Goal: Task Accomplishment & Management: Manage account settings

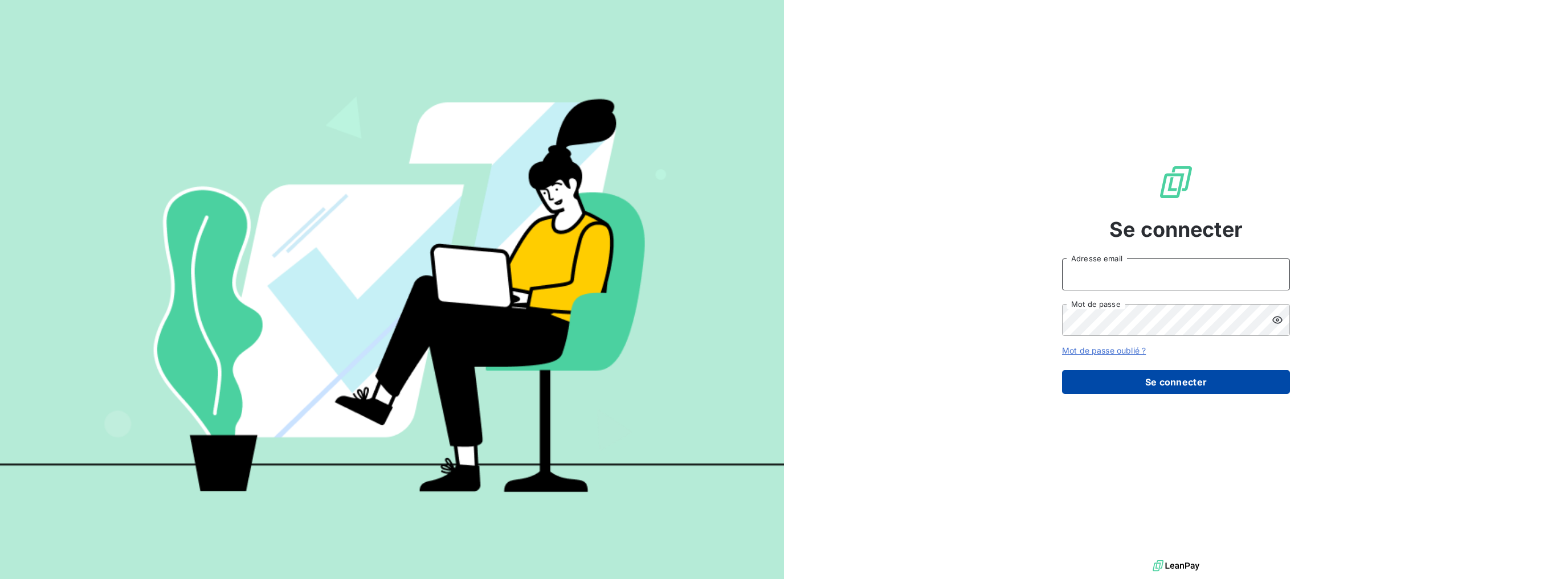
type input "[PERSON_NAME][EMAIL_ADDRESS][DOMAIN_NAME]"
click at [1215, 378] on button "Se connecter" at bounding box center [1176, 381] width 228 height 24
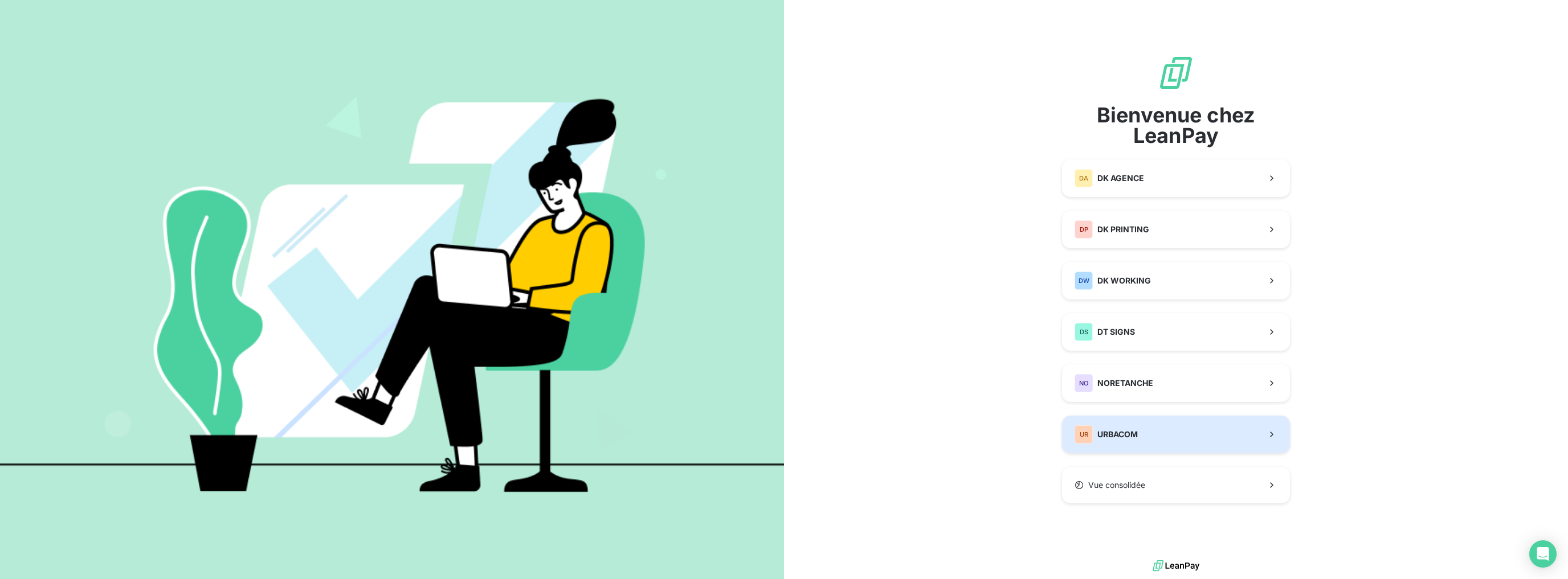
click at [1136, 432] on span "URBACOM" at bounding box center [1118, 434] width 40 height 12
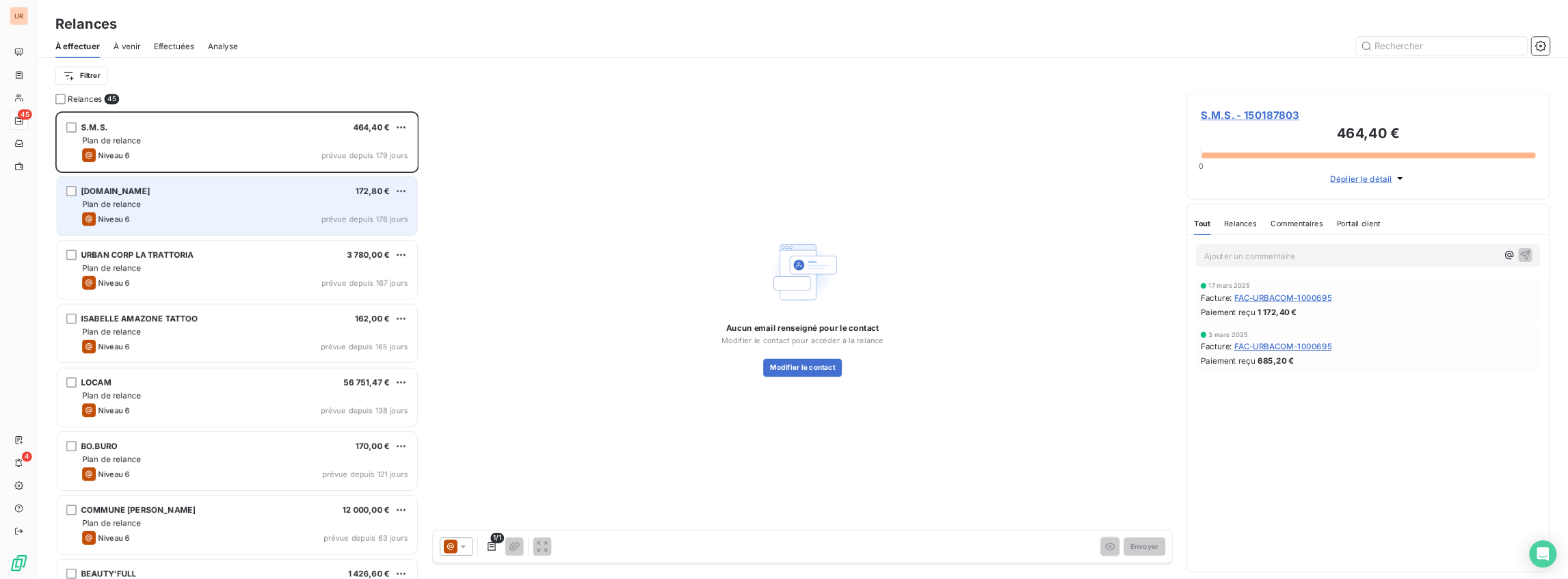
scroll to position [356, 295]
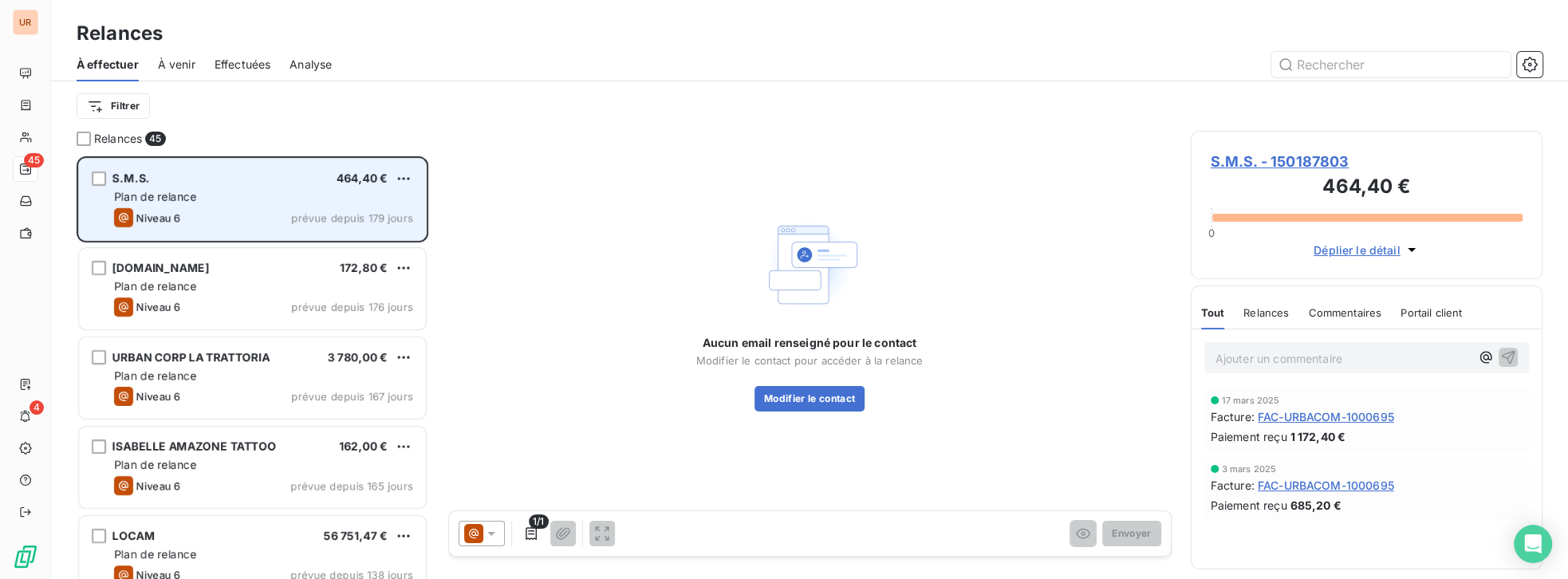
click at [222, 201] on div "Plan de relance" at bounding box center [263, 197] width 299 height 16
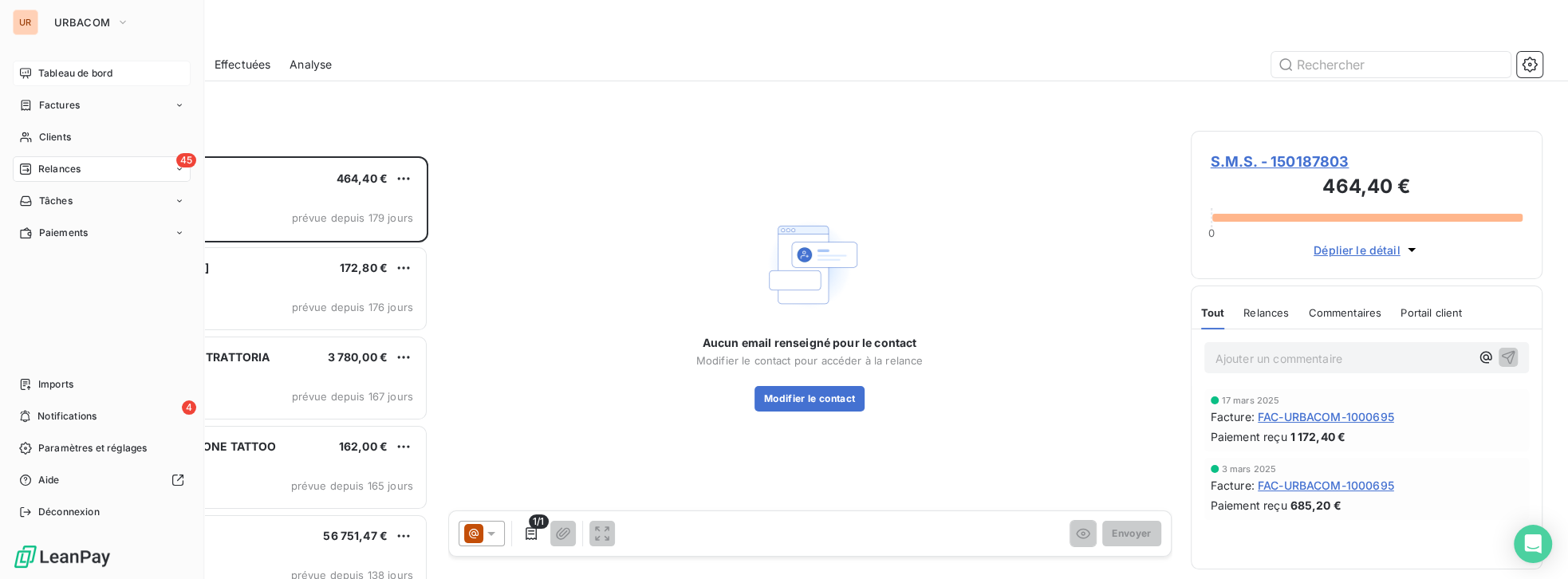
click at [43, 71] on span "Tableau de bord" at bounding box center [75, 73] width 74 height 14
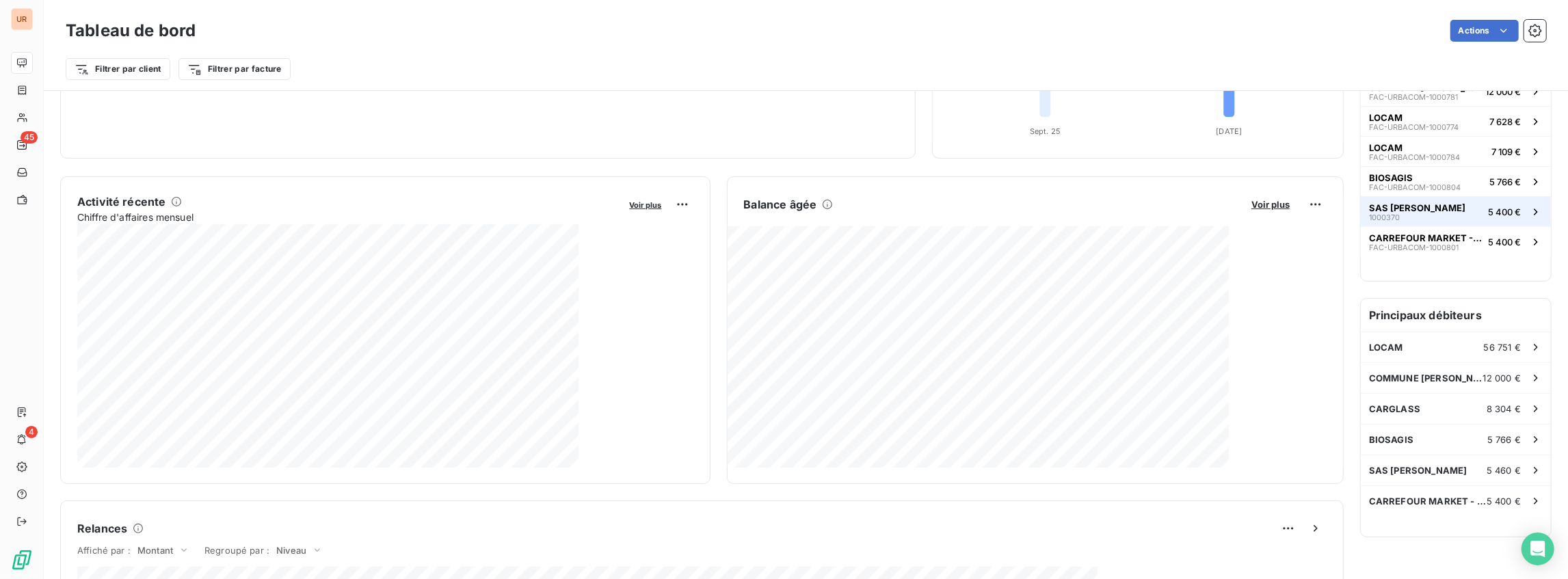
scroll to position [183, 0]
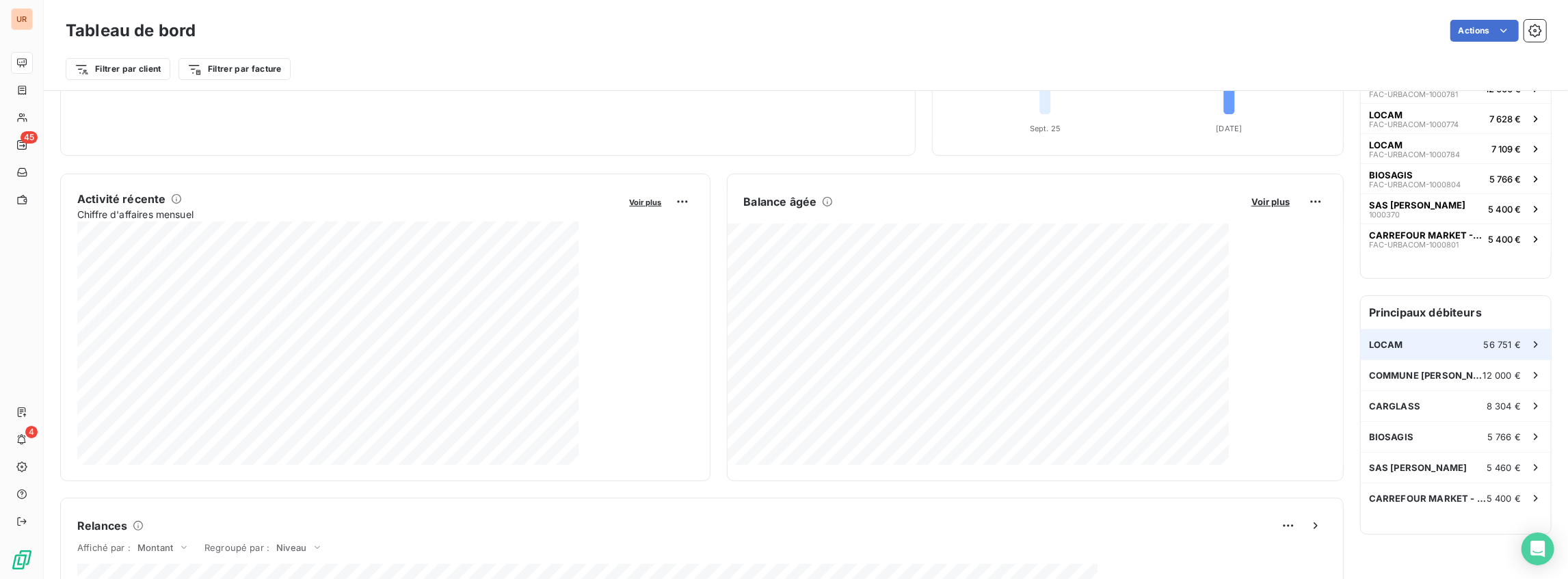
click at [1441, 345] on div "LOCAM 56 751 €" at bounding box center [1456, 344] width 190 height 30
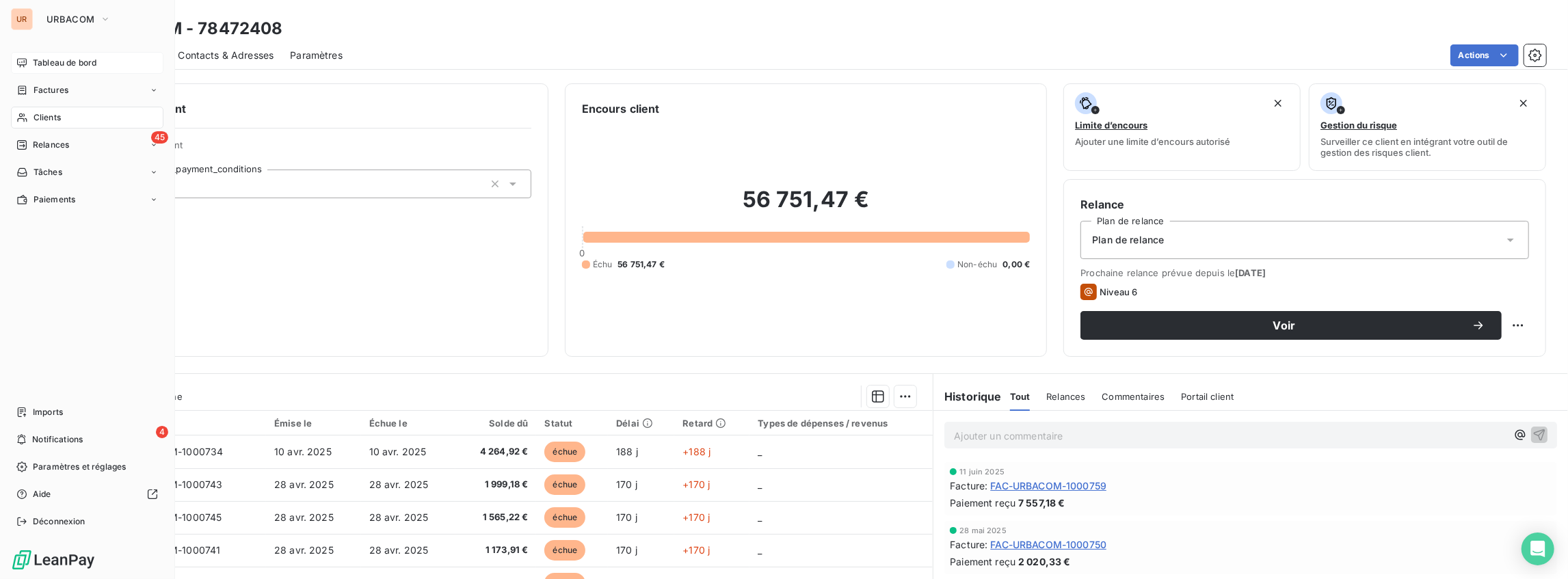
click at [20, 63] on icon at bounding box center [21, 63] width 11 height 11
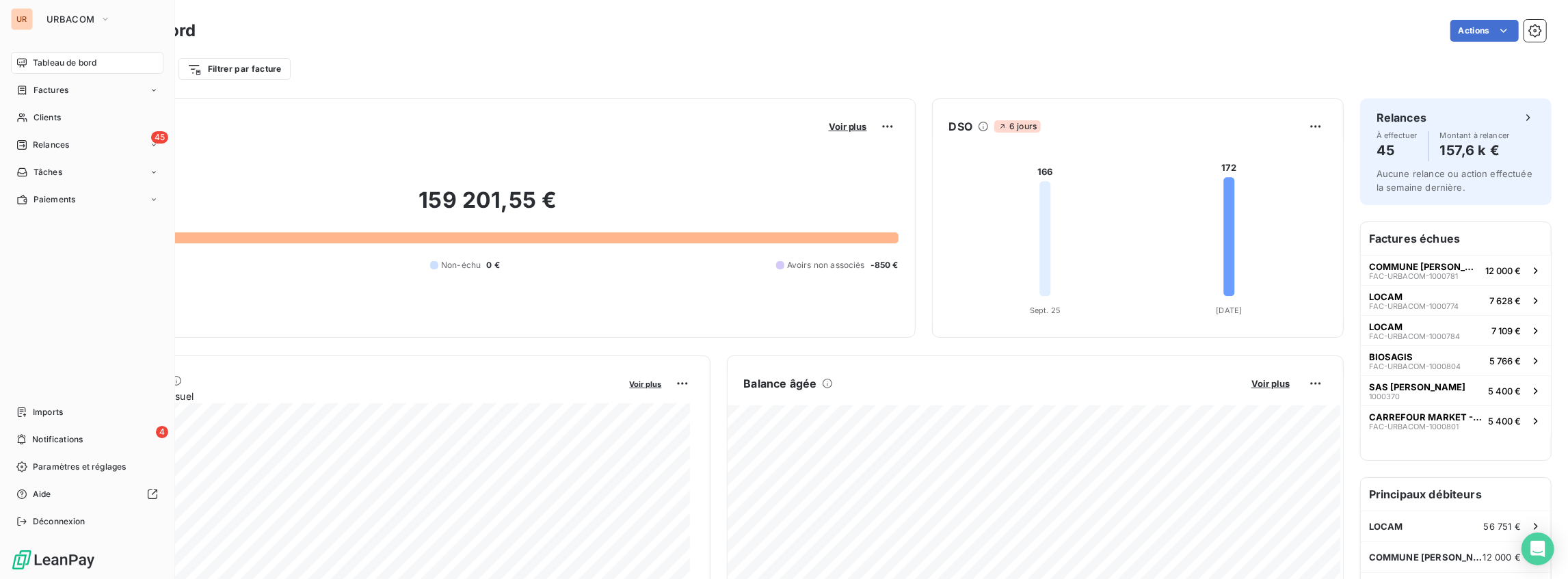
click at [61, 156] on nav "Tableau de bord Factures Clients 45 Relances Tâches Paiements" at bounding box center [87, 131] width 153 height 158
click at [63, 148] on span "Relances" at bounding box center [51, 145] width 37 height 12
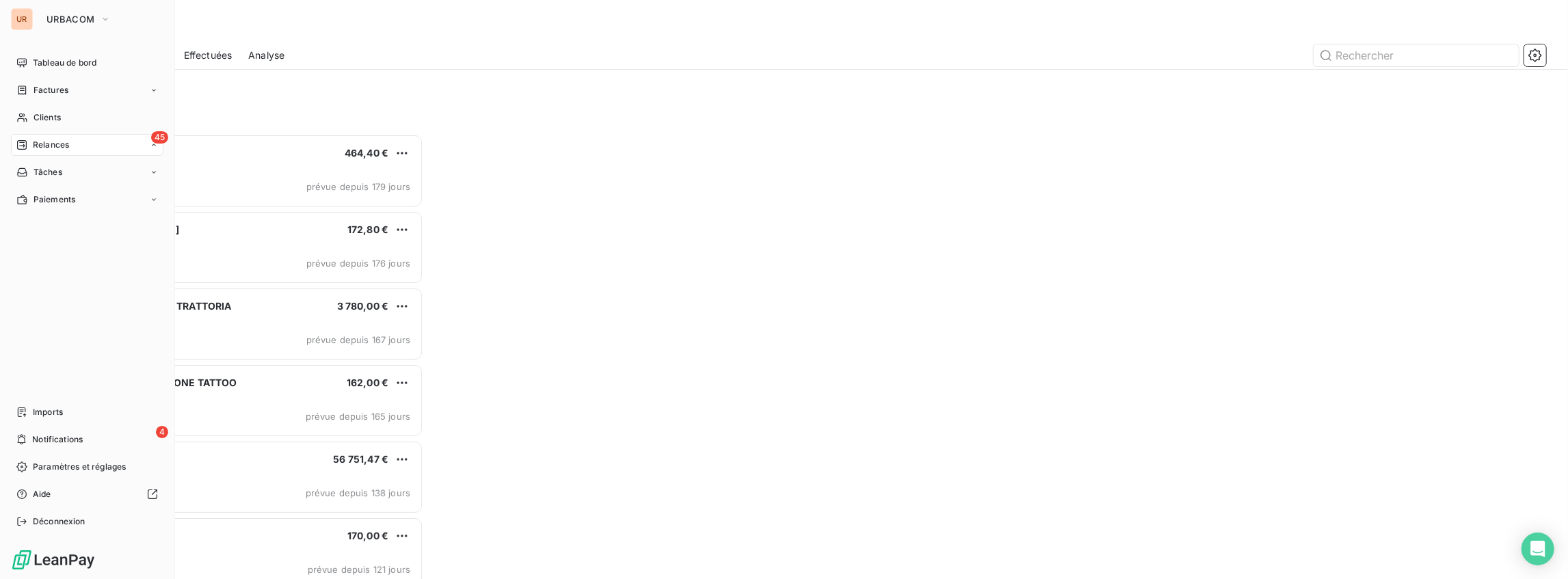
scroll to position [438, 351]
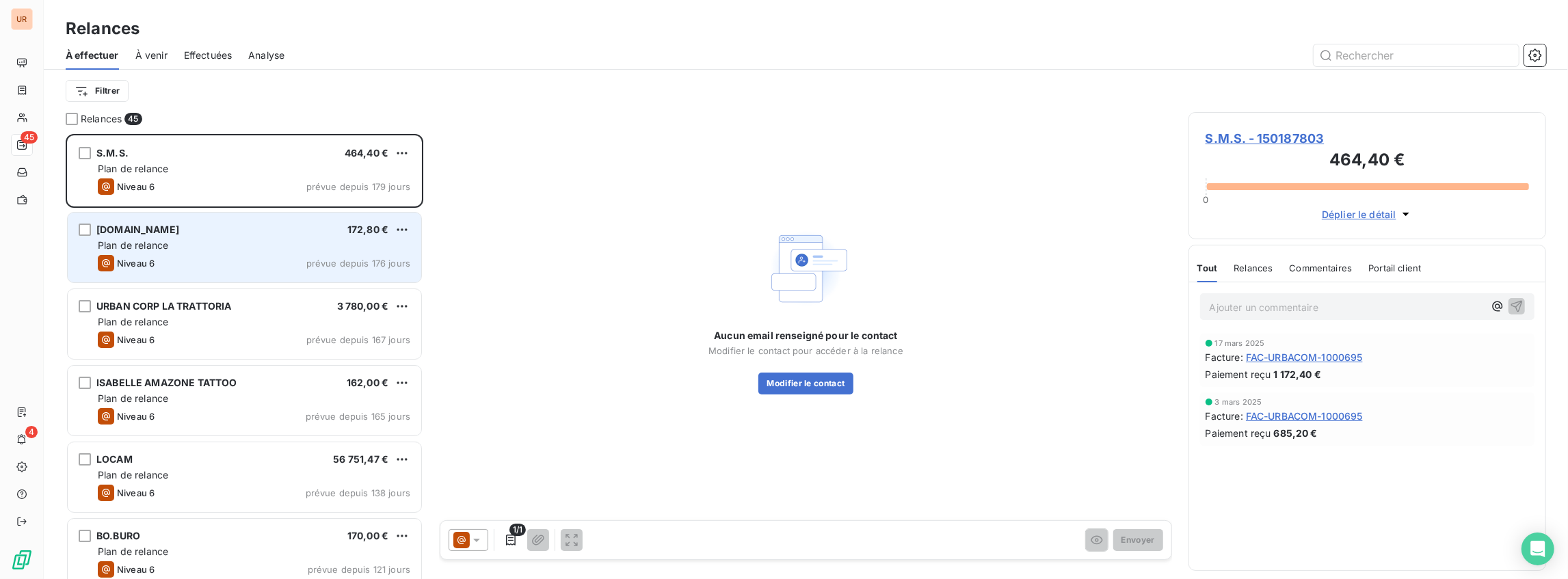
click at [155, 228] on span "[DOMAIN_NAME]" at bounding box center [137, 229] width 83 height 12
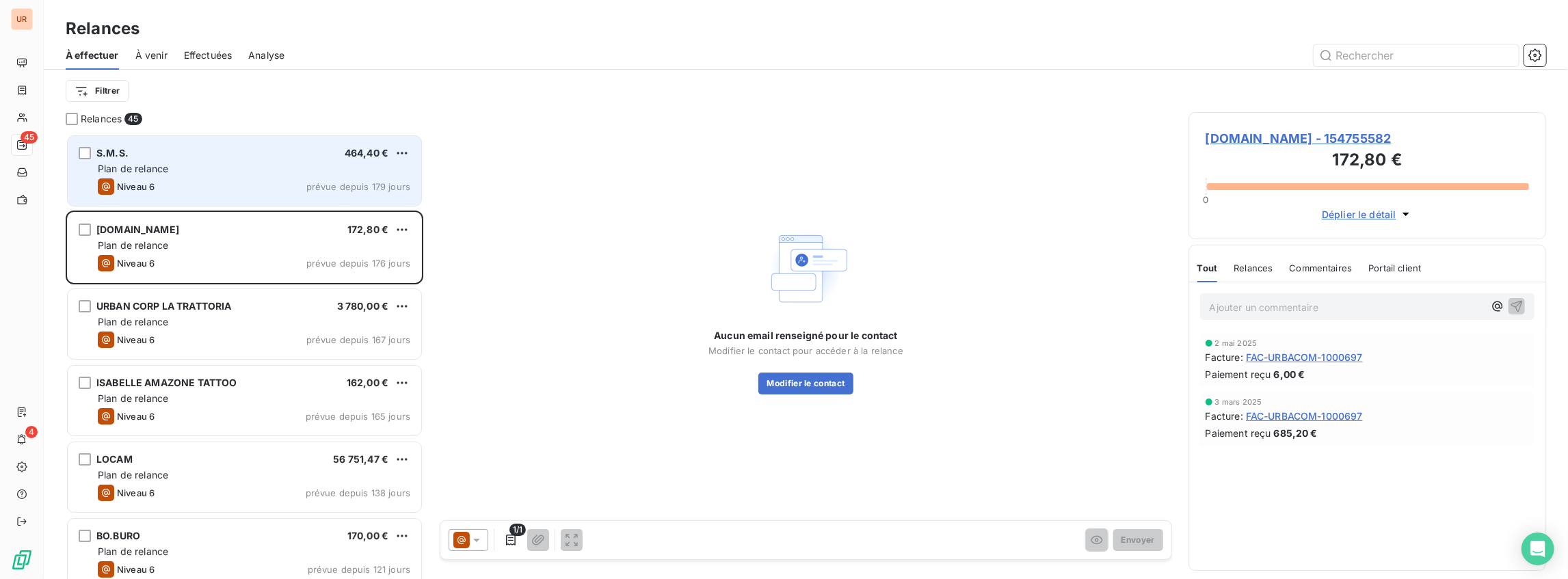
click at [259, 172] on div "Plan de relance" at bounding box center [254, 169] width 313 height 14
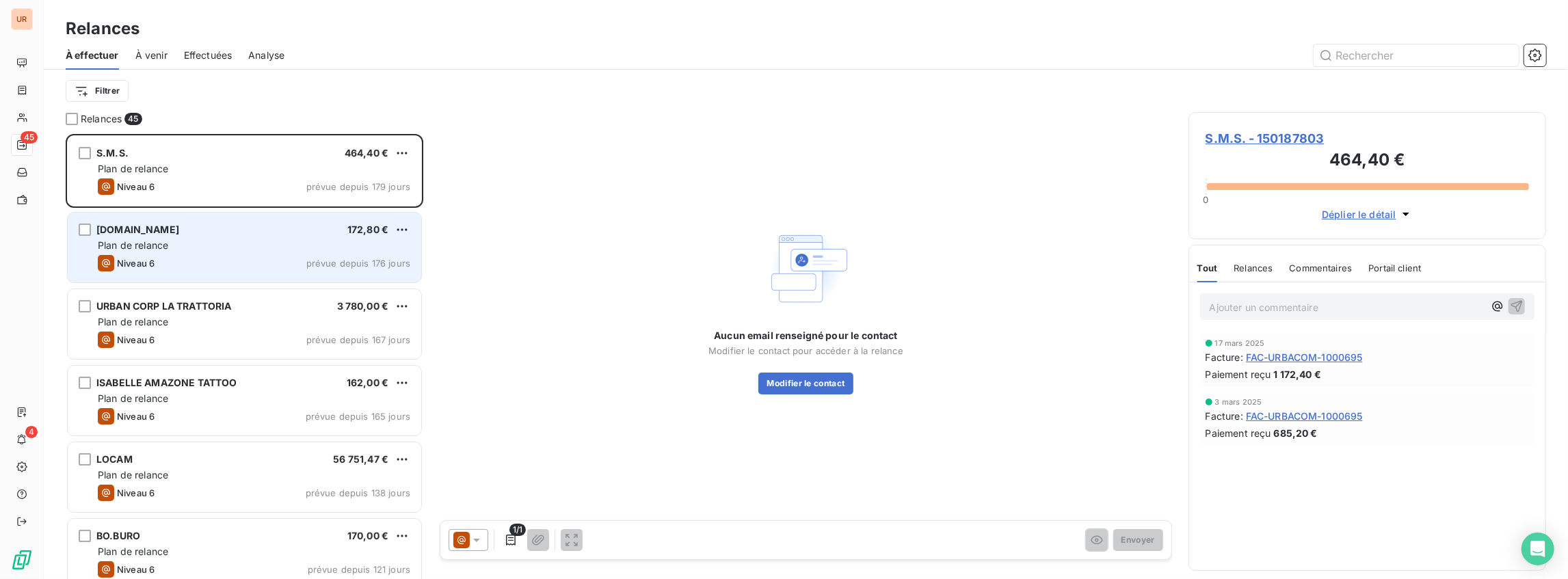
click at [340, 255] on div "Niveau 6 prévue depuis 176 jours" at bounding box center [254, 263] width 313 height 16
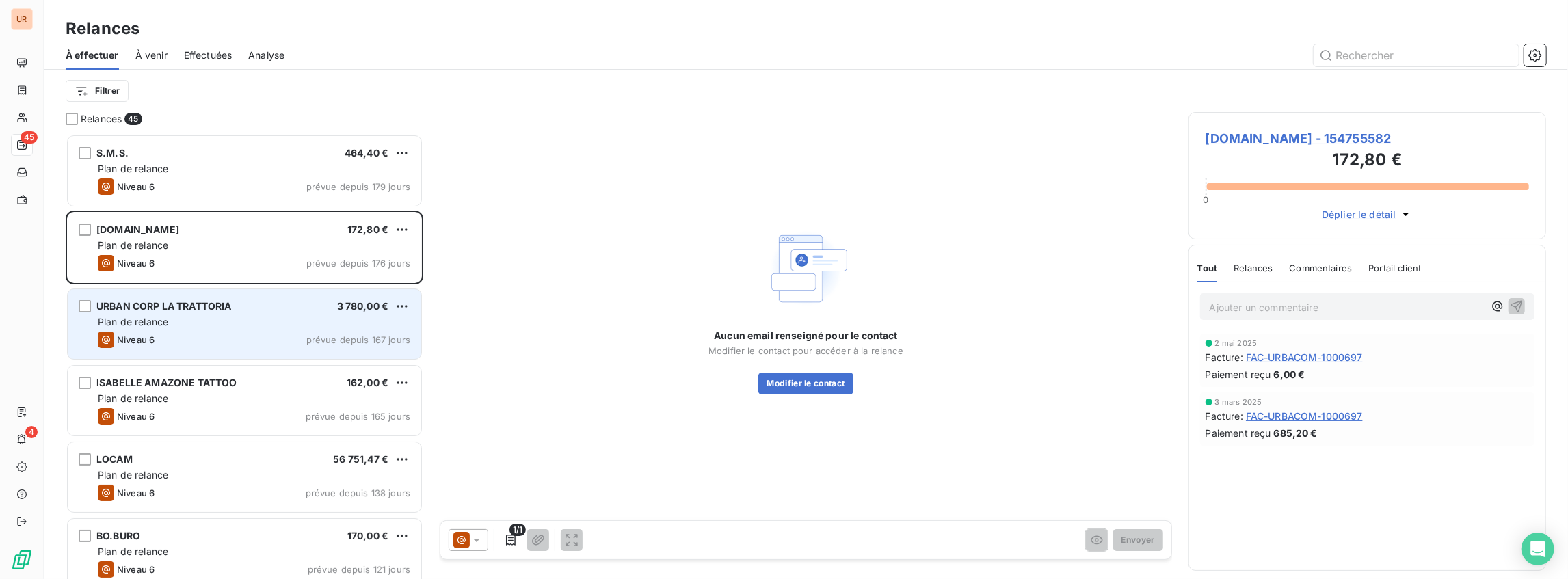
click at [301, 324] on div "Plan de relance" at bounding box center [254, 322] width 313 height 14
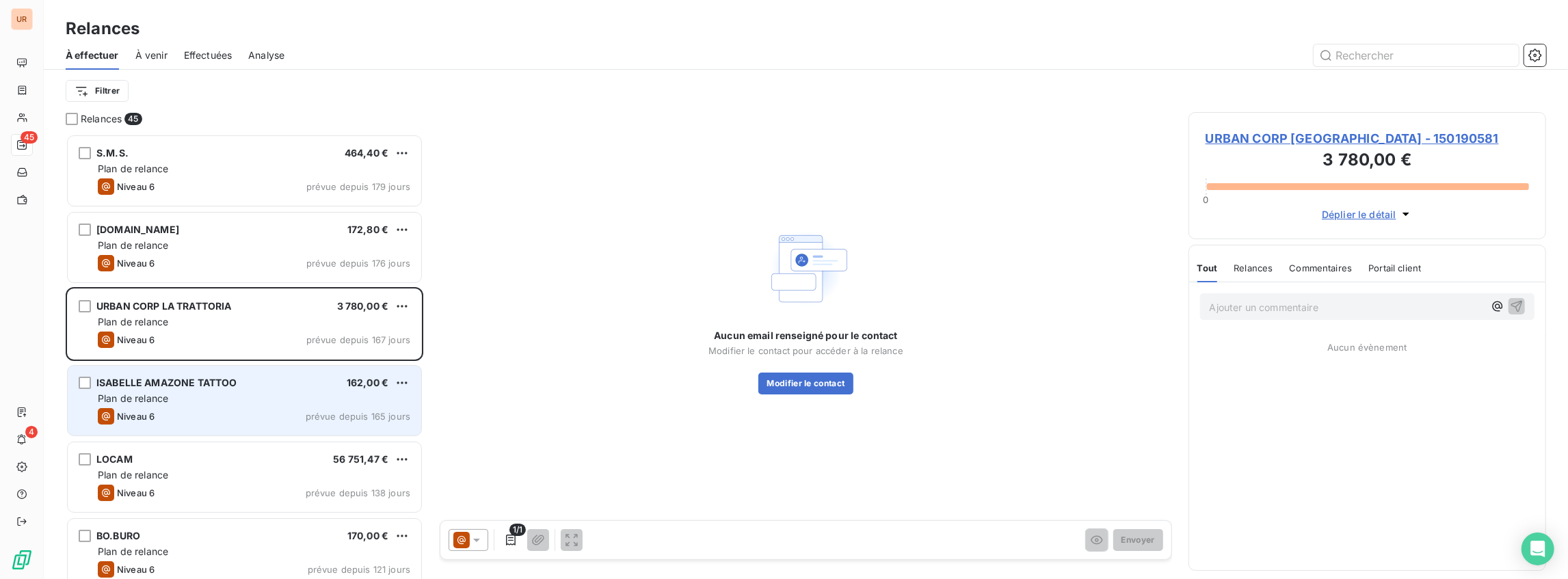
click at [313, 405] on div "ISABELLE AMAZONE TATTOO 162,00 € Plan de relance Niveau 6 prévue depuis 165 jou…" at bounding box center [245, 400] width 354 height 69
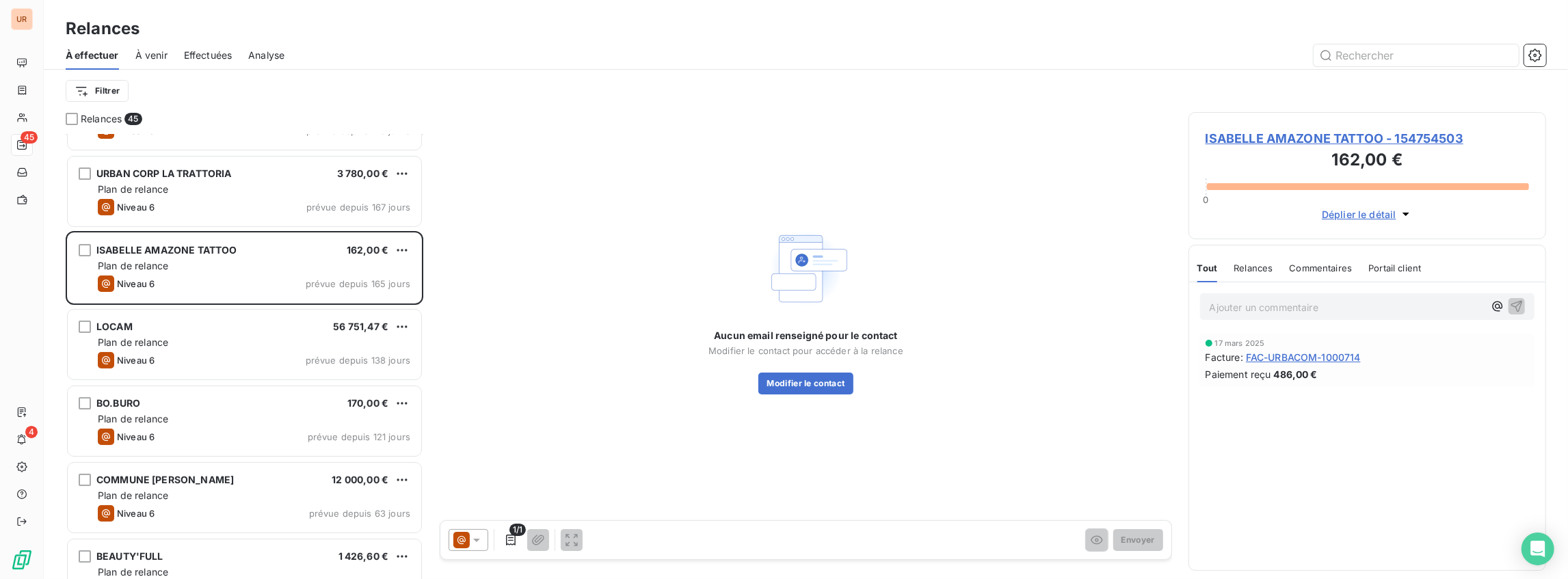
scroll to position [137, 0]
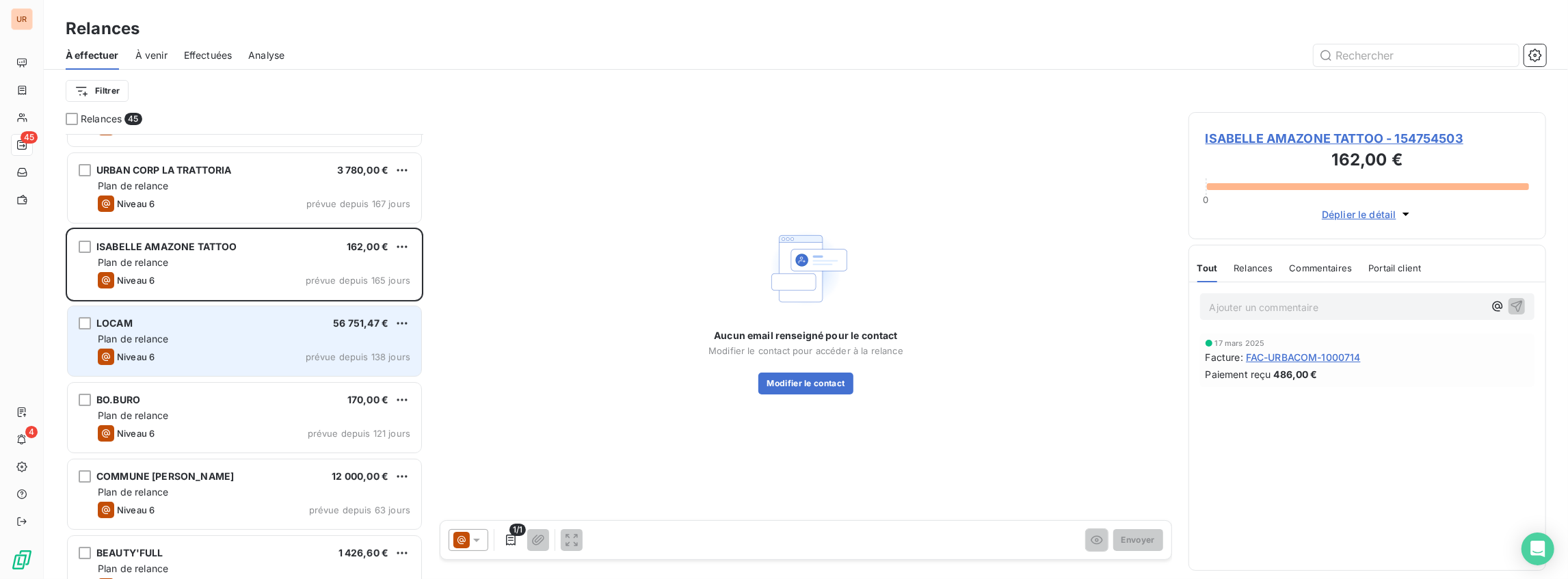
click at [320, 315] on div "LOCAM 56 751,47 € Plan de relance Niveau 6 prévue depuis 138 jours" at bounding box center [245, 340] width 354 height 69
